Goal: Navigation & Orientation: Find specific page/section

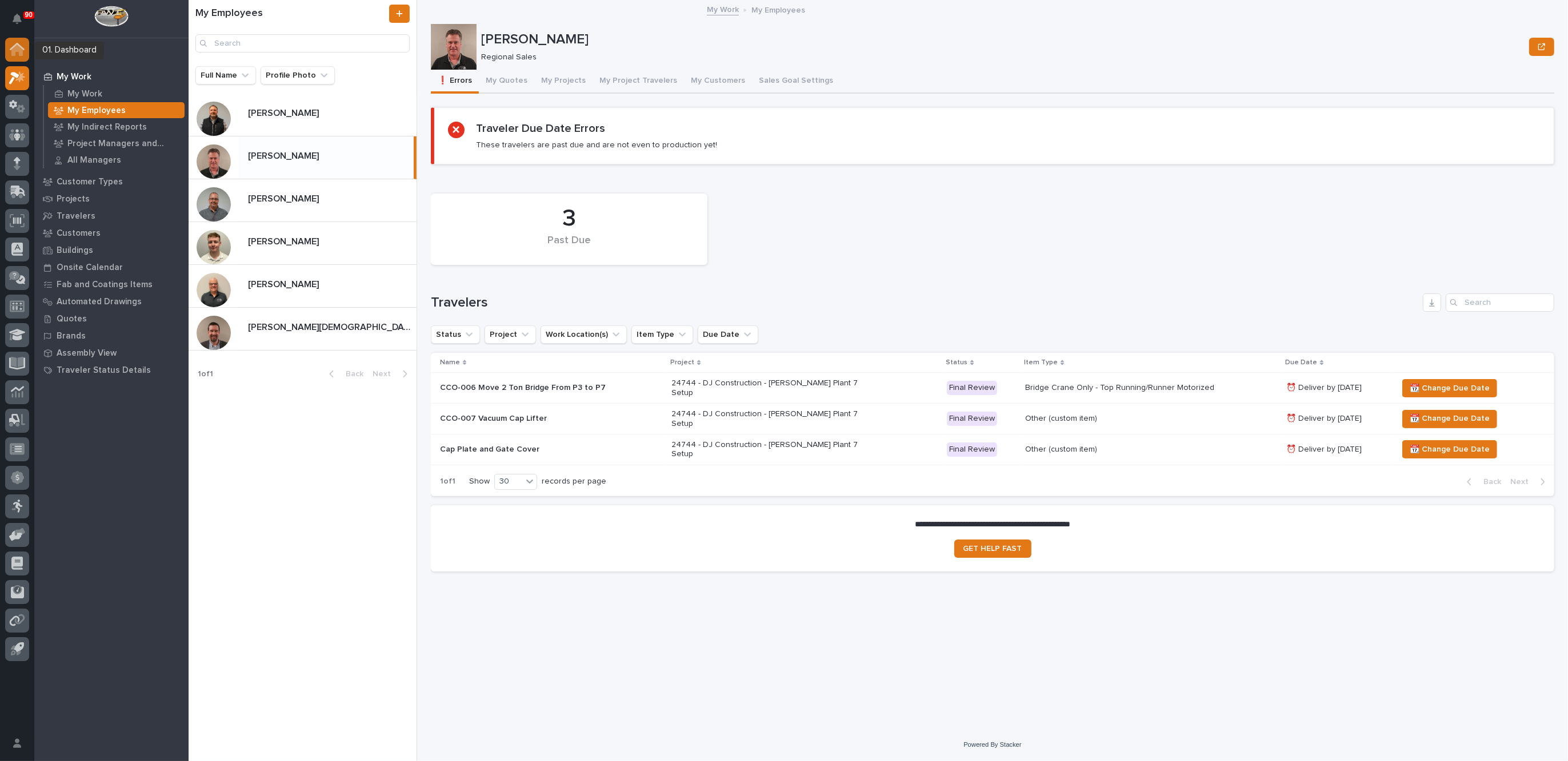
click at [10, 48] on icon at bounding box center [17, 49] width 15 height 13
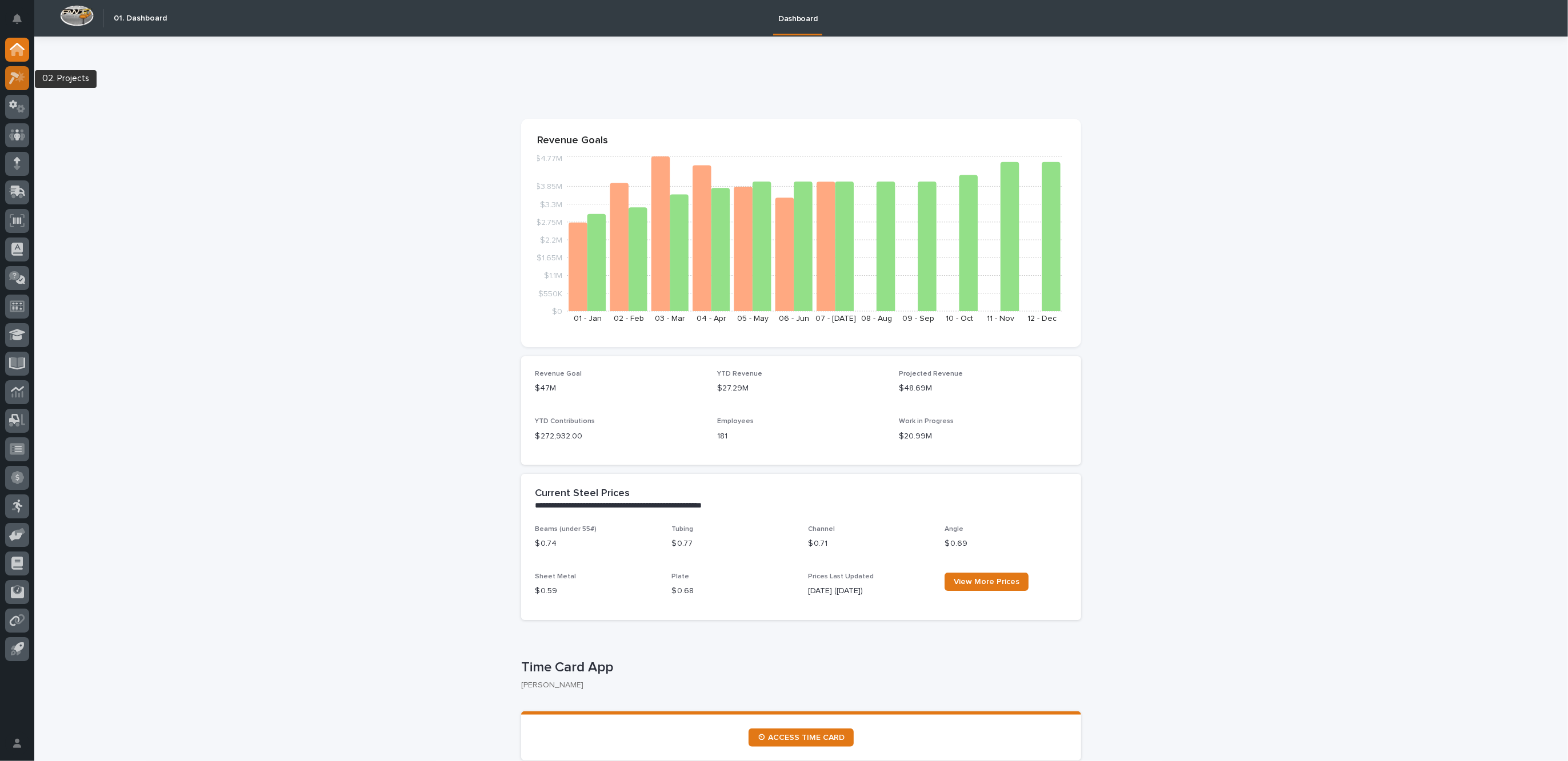
click at [20, 80] on icon at bounding box center [21, 76] width 10 height 11
